Goal: Information Seeking & Learning: Learn about a topic

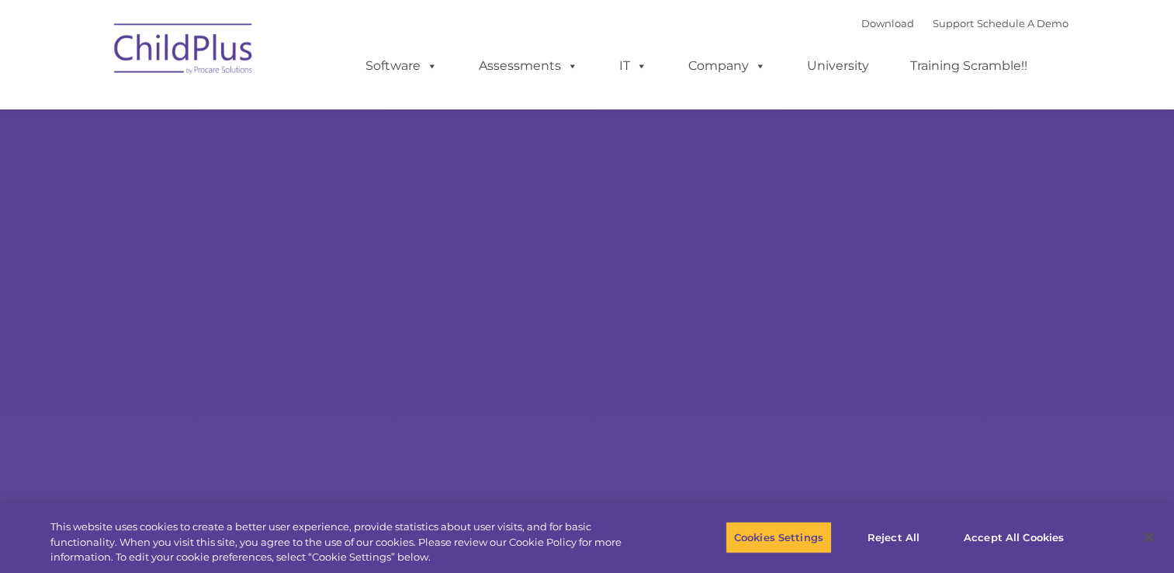
select select "MEDIUM"
type input ""
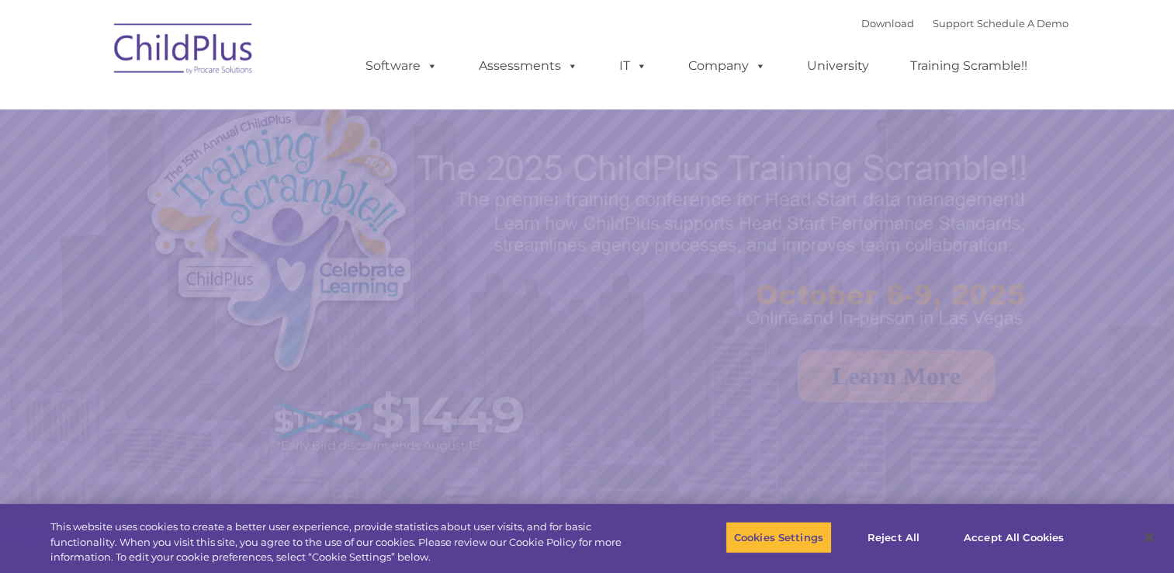
select select "MEDIUM"
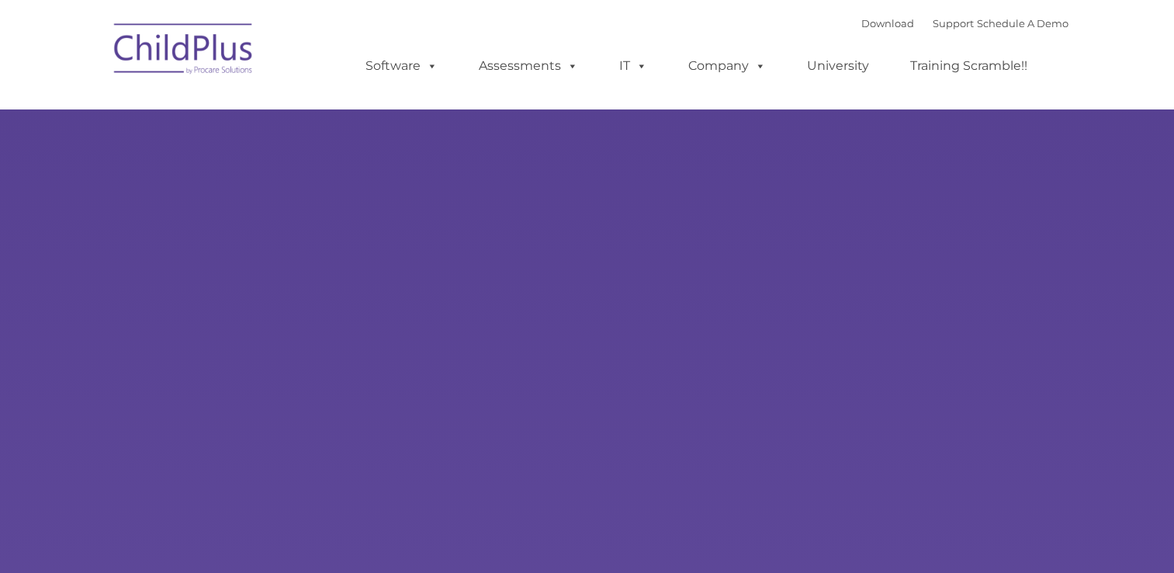
type input ""
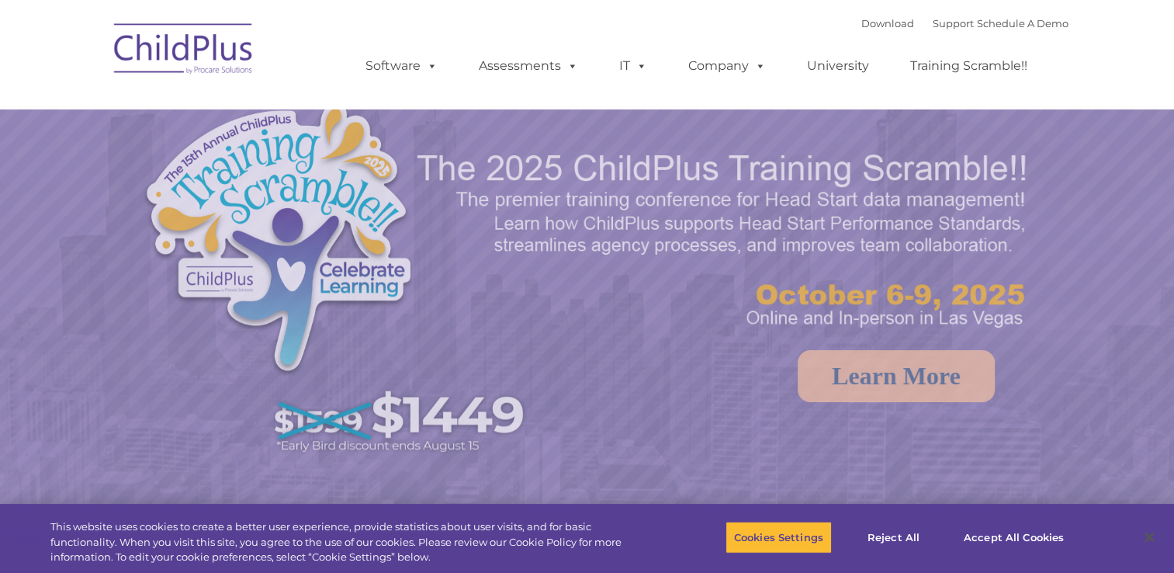
select select "MEDIUM"
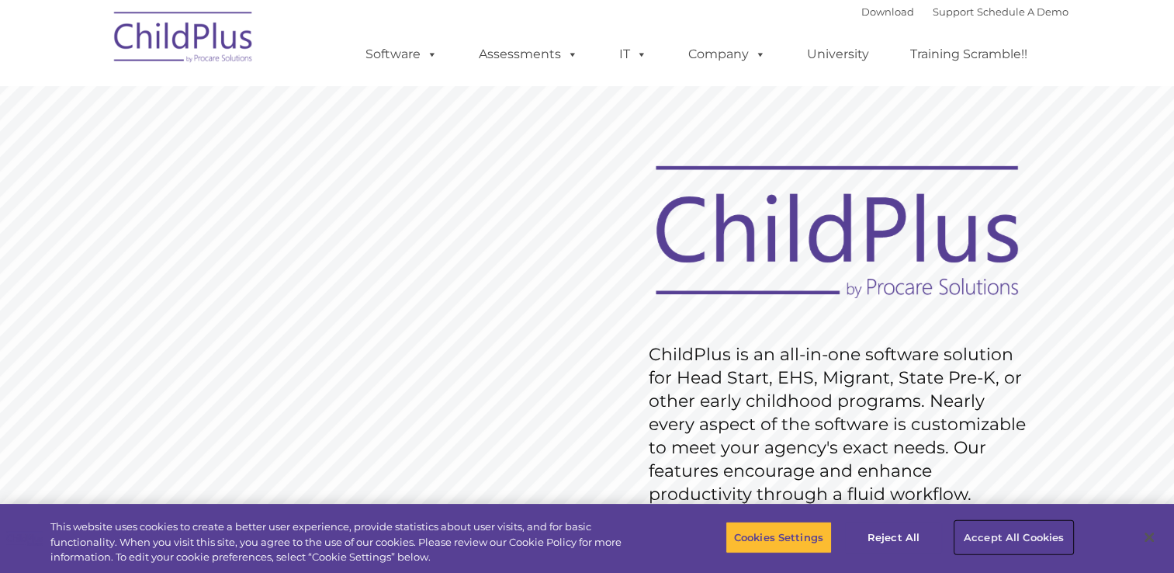
click at [999, 539] on button "Accept All Cookies" at bounding box center [1013, 537] width 117 height 33
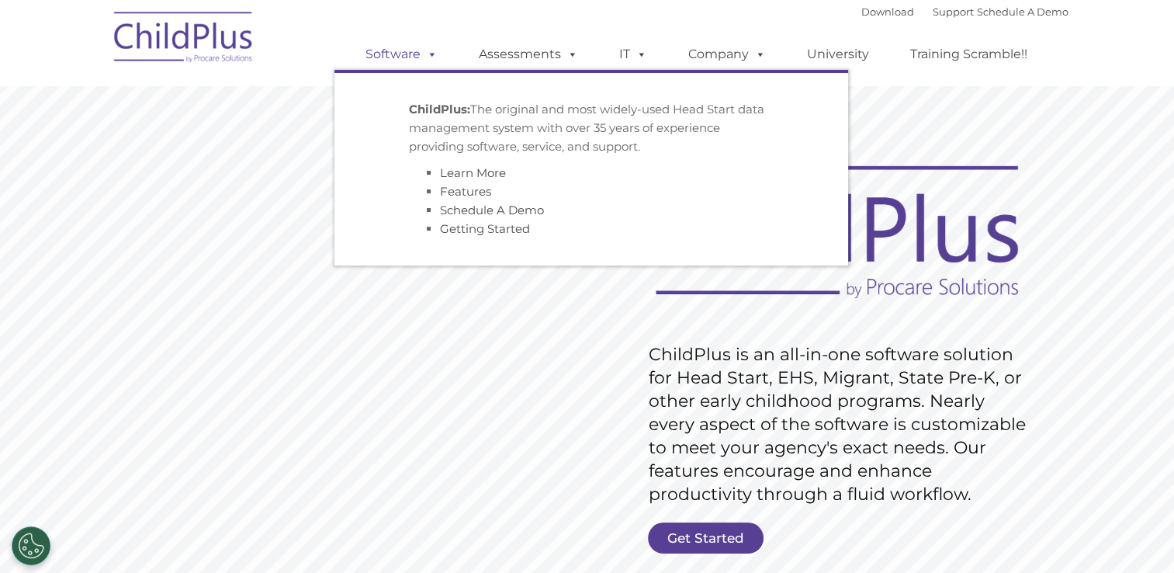
click at [391, 54] on link "Software" at bounding box center [401, 54] width 103 height 31
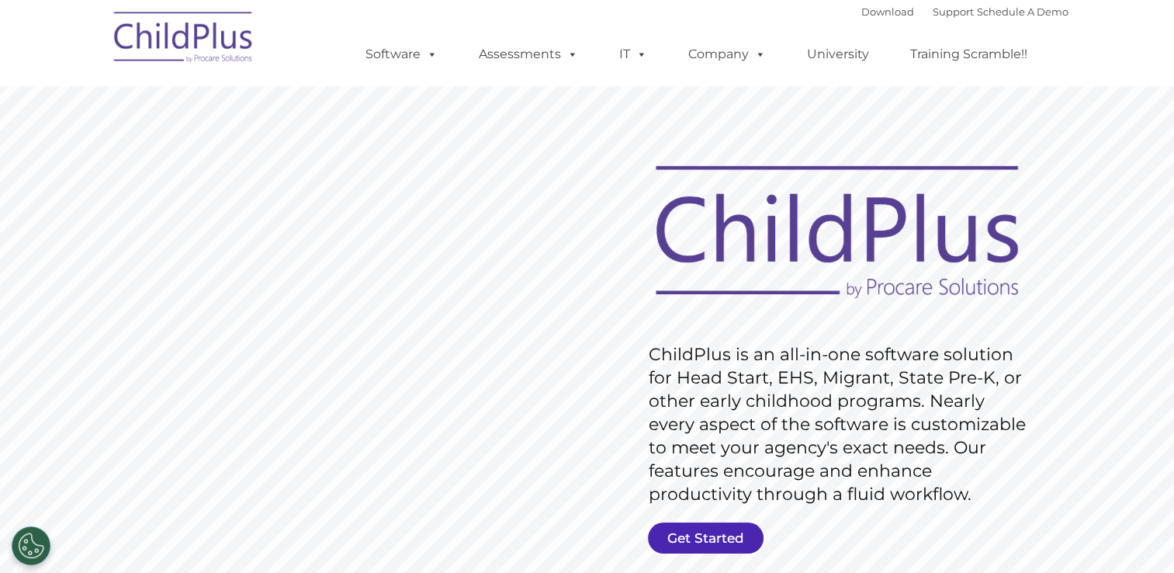
click at [689, 533] on link "Get Started" at bounding box center [706, 537] width 116 height 31
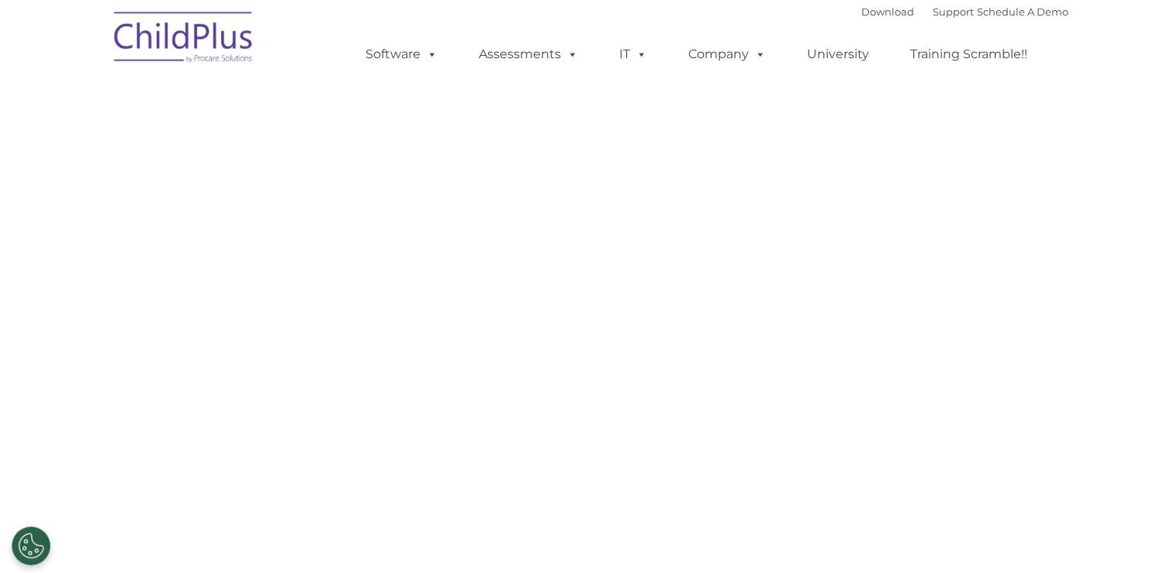
select select "MEDIUM"
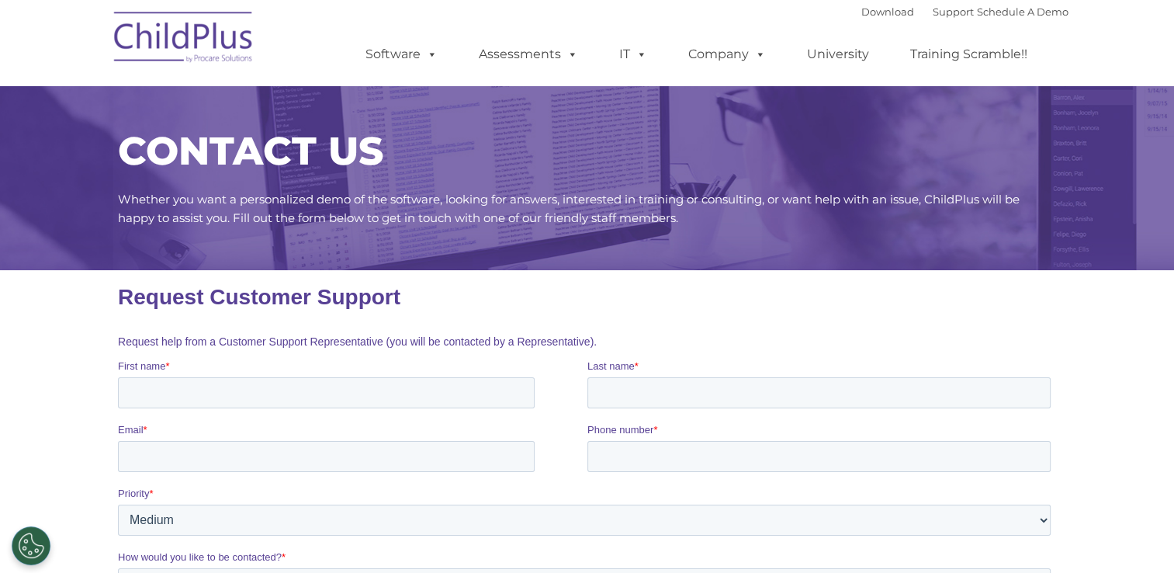
click at [584, 190] on p "Whether you want a personalized demo of the software, looking for answers, inte…" at bounding box center [587, 208] width 939 height 37
click at [232, 45] on img at bounding box center [183, 40] width 155 height 78
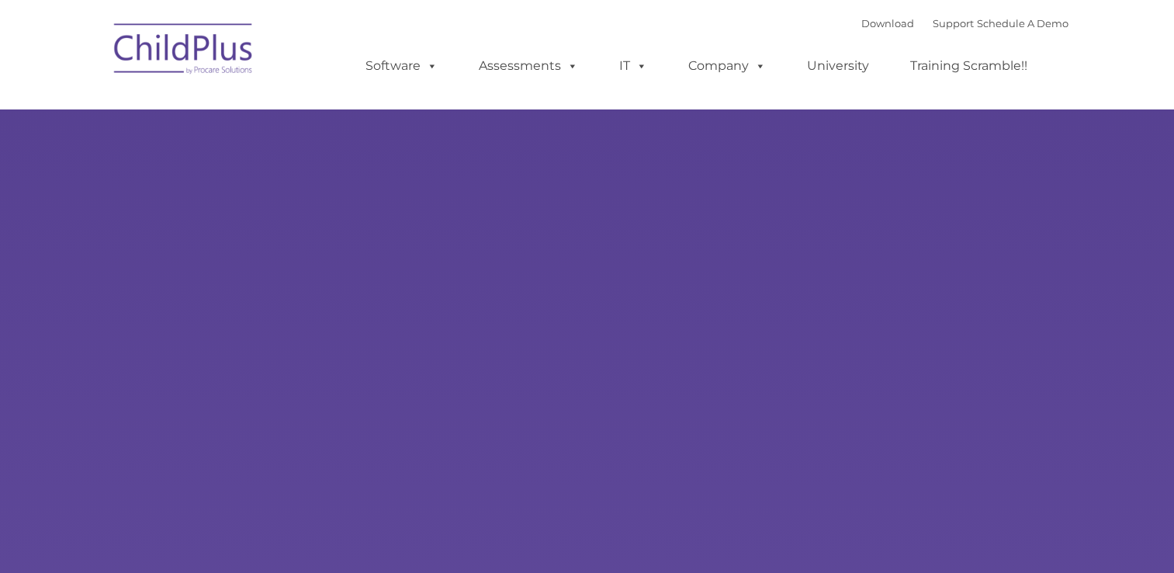
type input ""
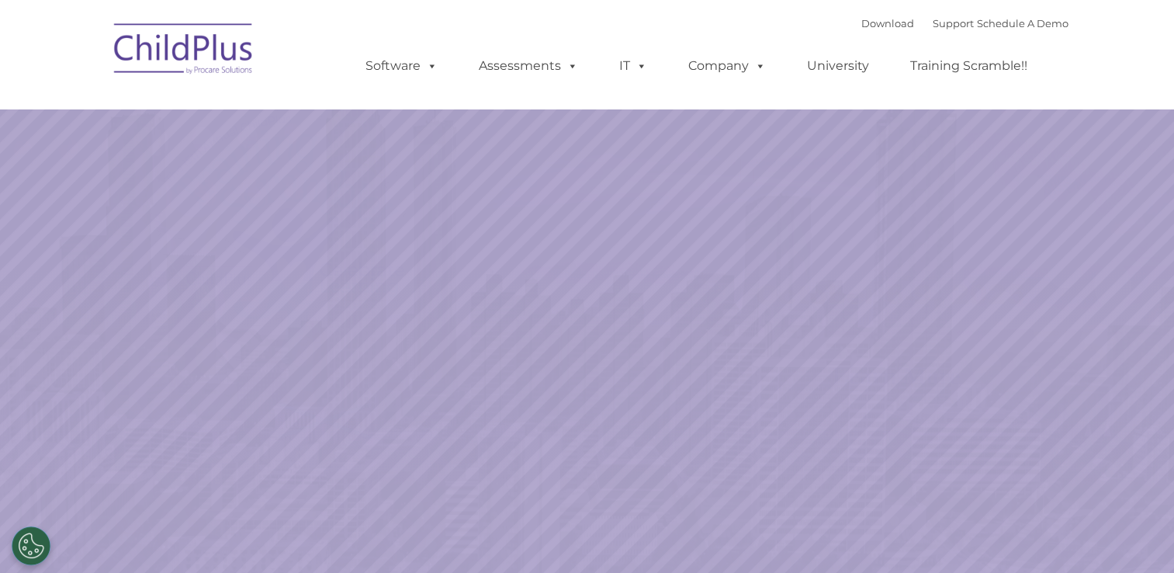
select select "MEDIUM"
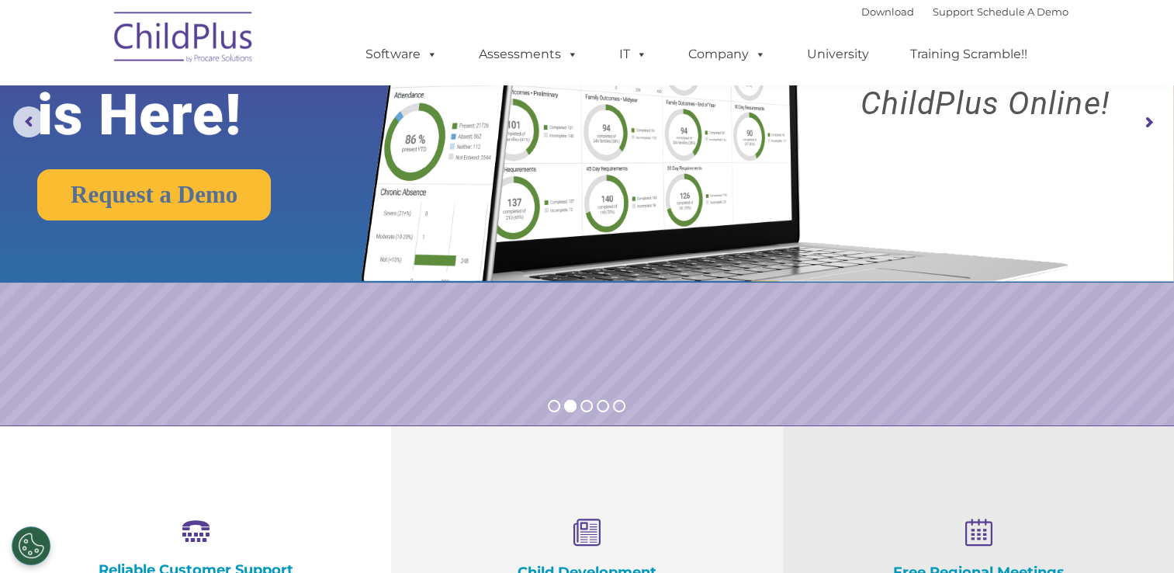
scroll to position [124, 0]
